Goal: Navigation & Orientation: Go to known website

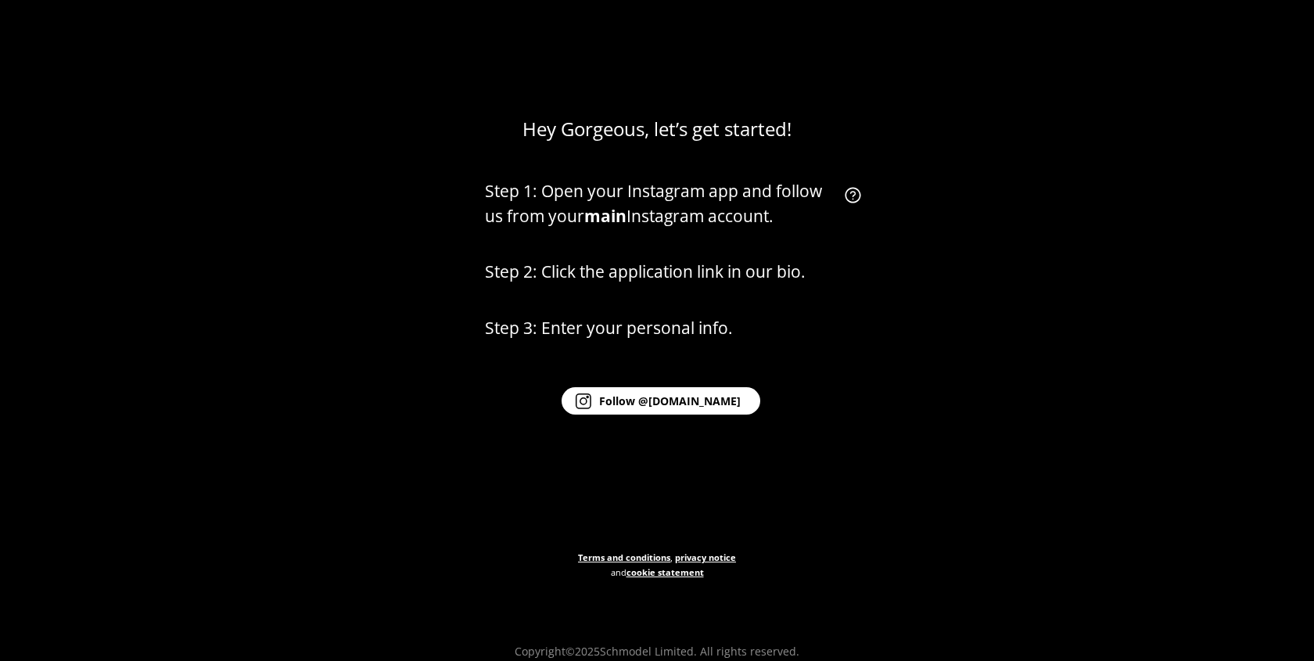
click at [401, 269] on div "Hey Gorgeous, let’s get started! Step 1: Open your Instagram app and follow us …" at bounding box center [657, 330] width 1314 height 661
